Goal: Transaction & Acquisition: Book appointment/travel/reservation

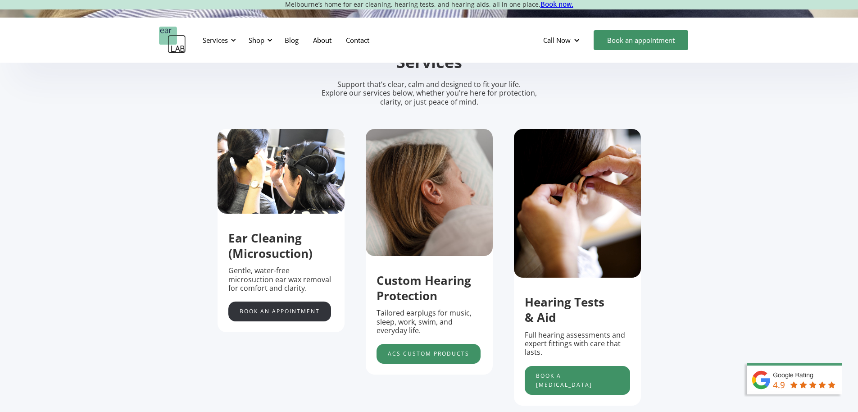
click at [266, 316] on link "Book an appointment" at bounding box center [279, 311] width 103 height 20
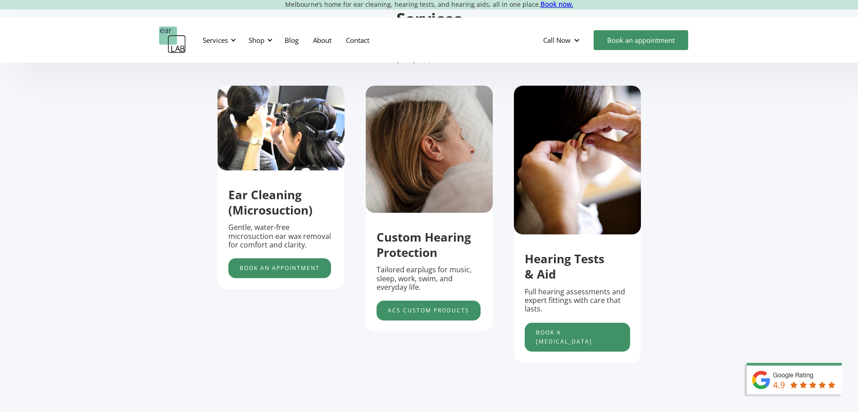
scroll to position [405, 0]
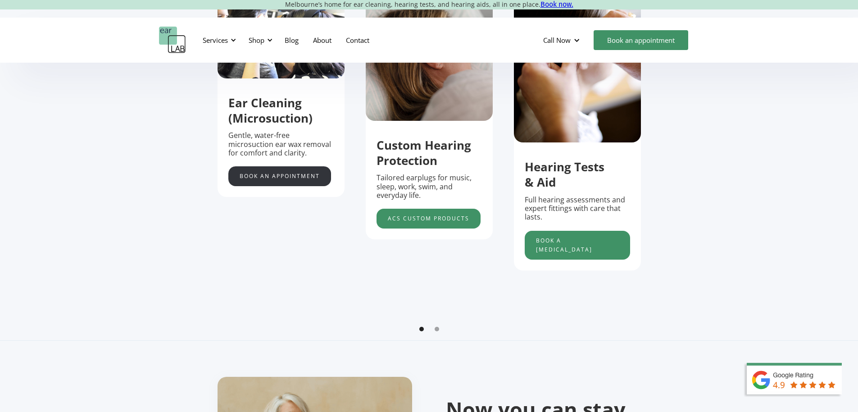
click at [263, 181] on link "Book an appointment" at bounding box center [279, 176] width 103 height 20
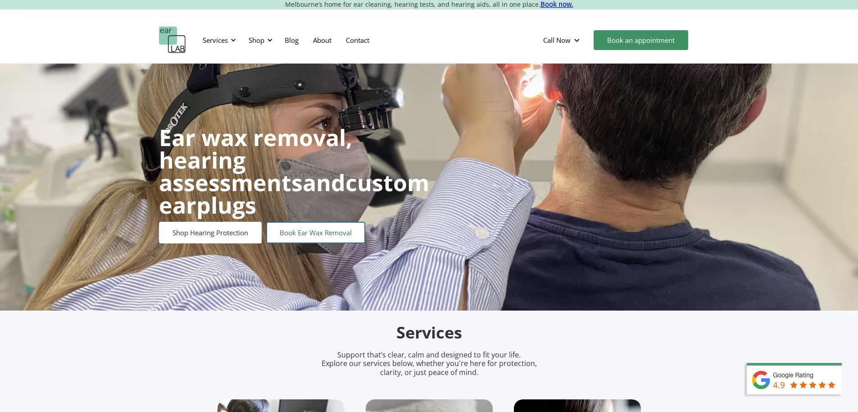
click at [305, 223] on link "Book Ear Wax Removal" at bounding box center [315, 233] width 99 height 22
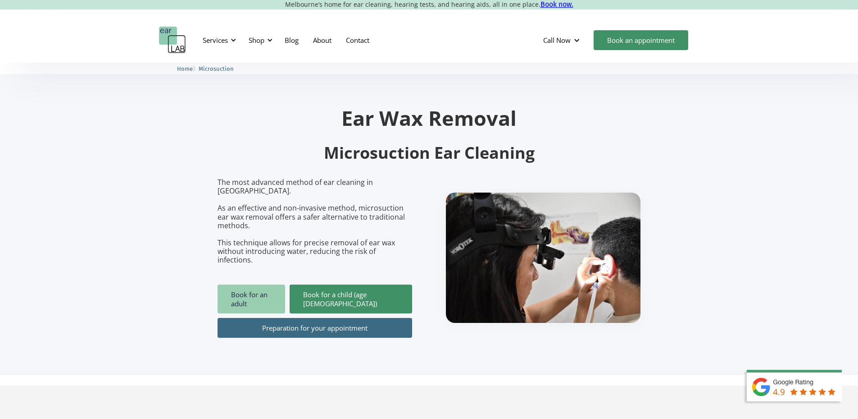
click at [247, 284] on link "Book for an adult" at bounding box center [252, 298] width 68 height 29
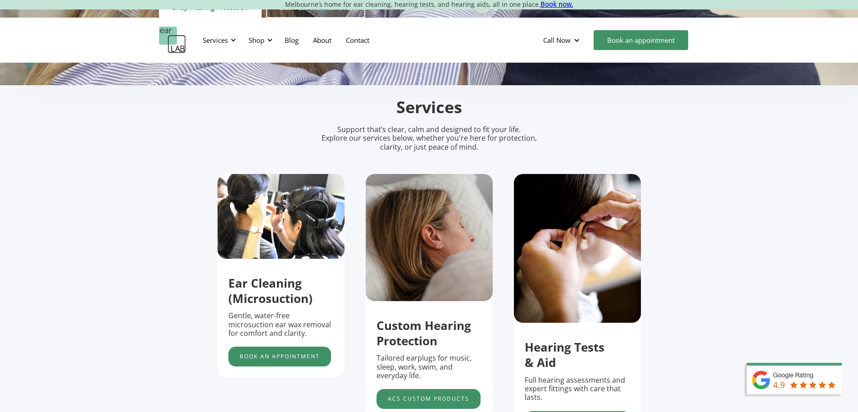
scroll to position [405, 0]
